Goal: Task Accomplishment & Management: Manage account settings

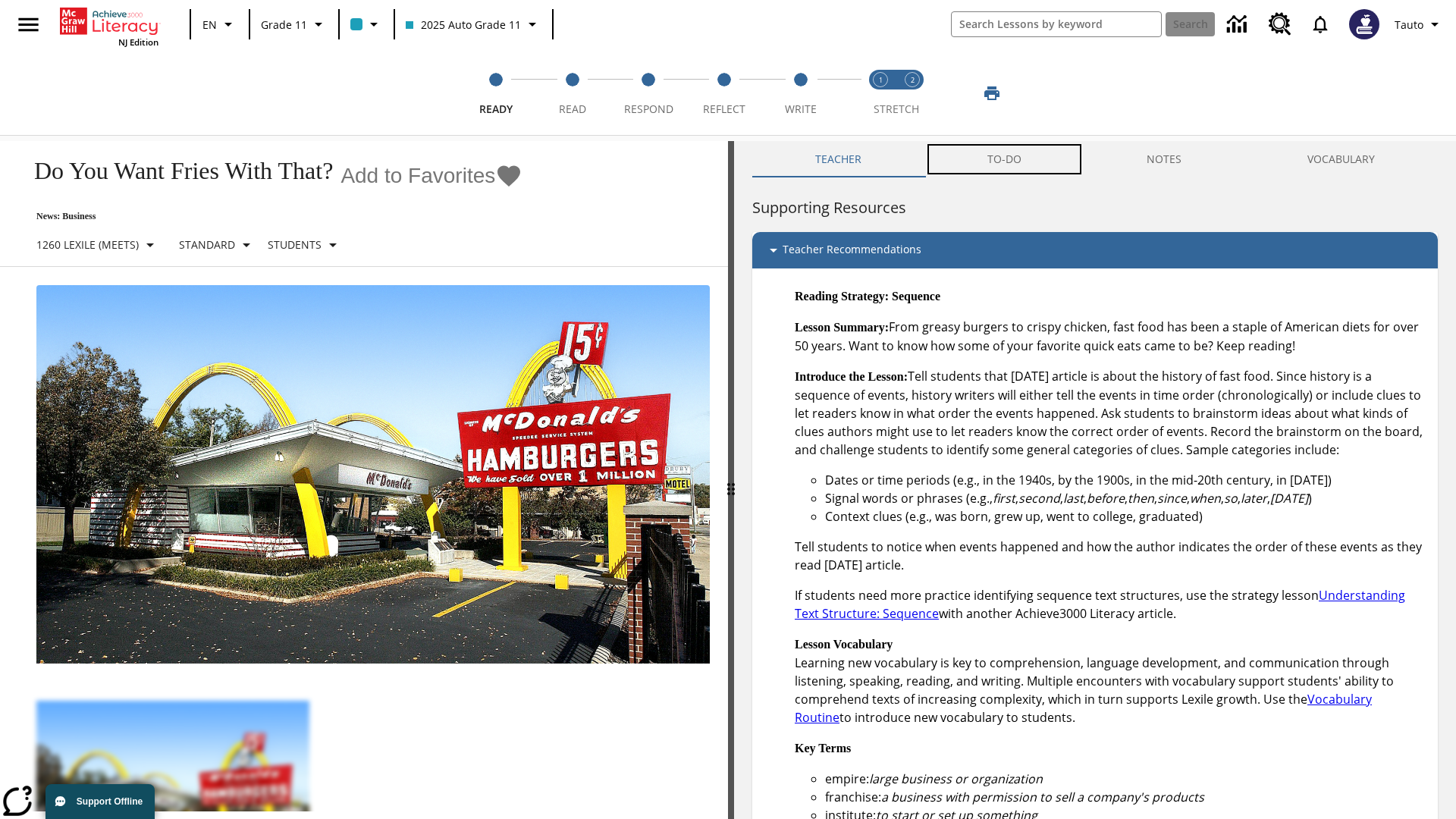
click at [1005, 160] on button "TO-DO" at bounding box center [1004, 159] width 160 height 36
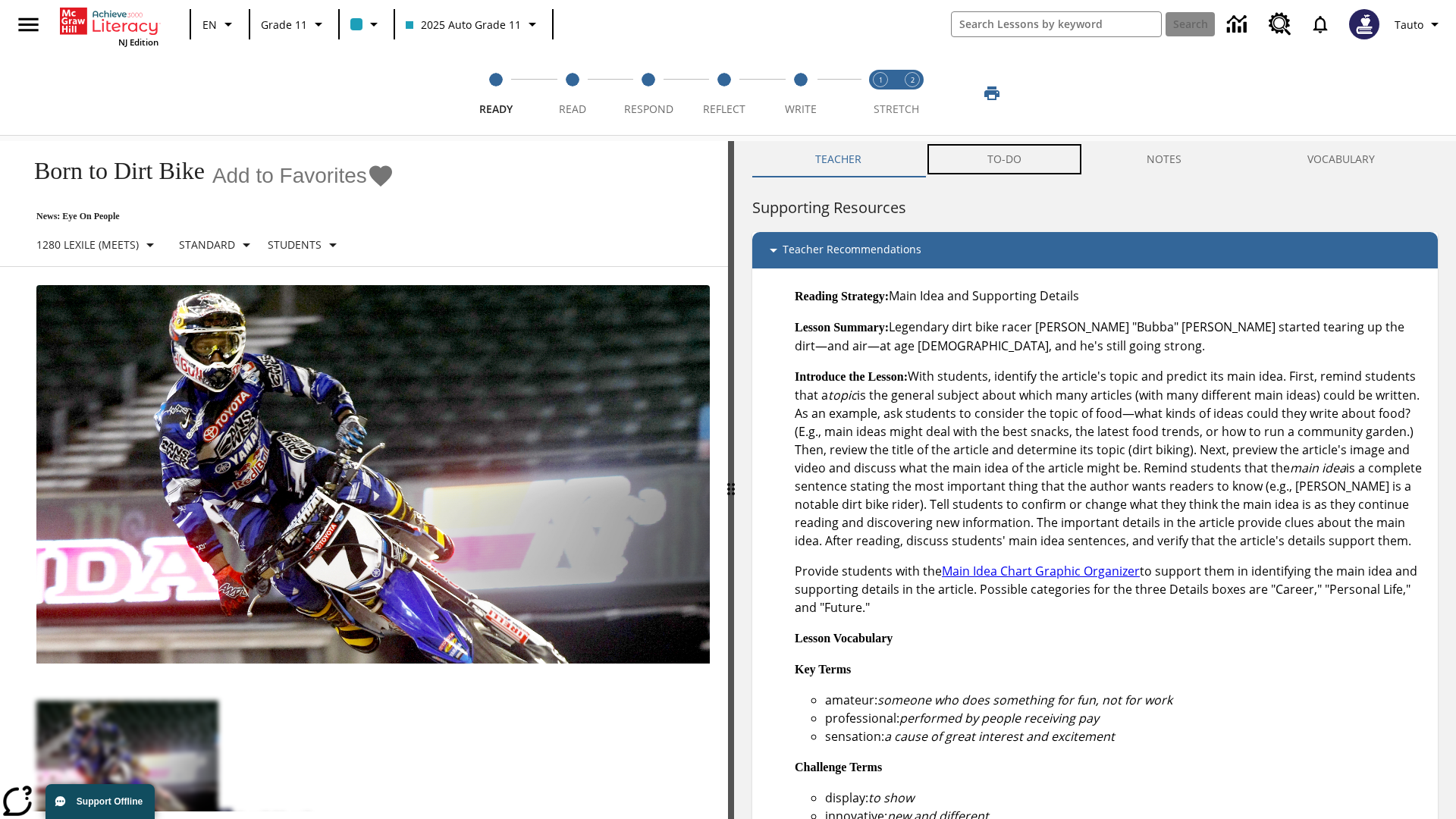
click at [1005, 160] on button "TO-DO" at bounding box center [1004, 159] width 160 height 36
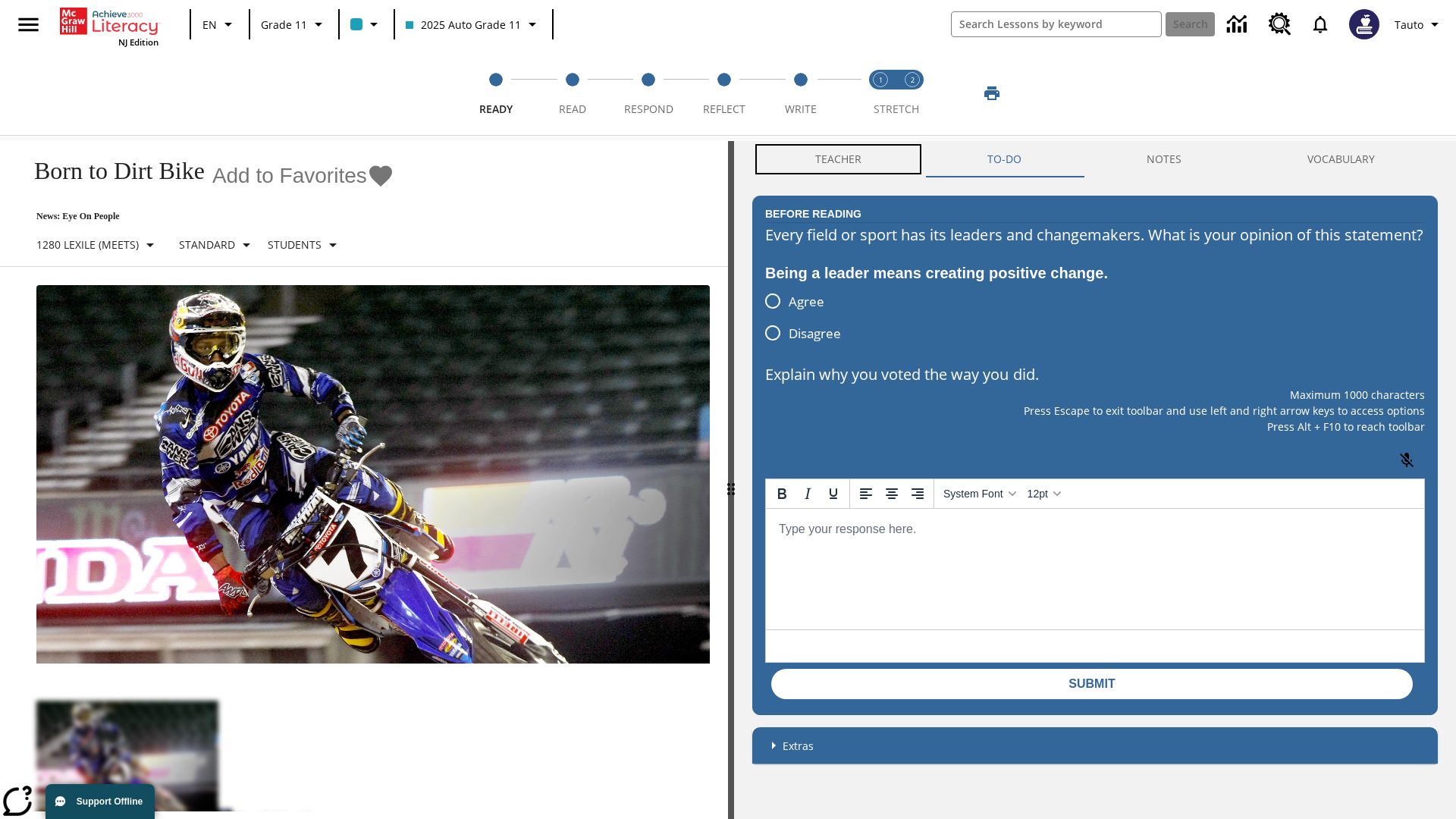
scroll to position [1, 0]
